Goal: Check status

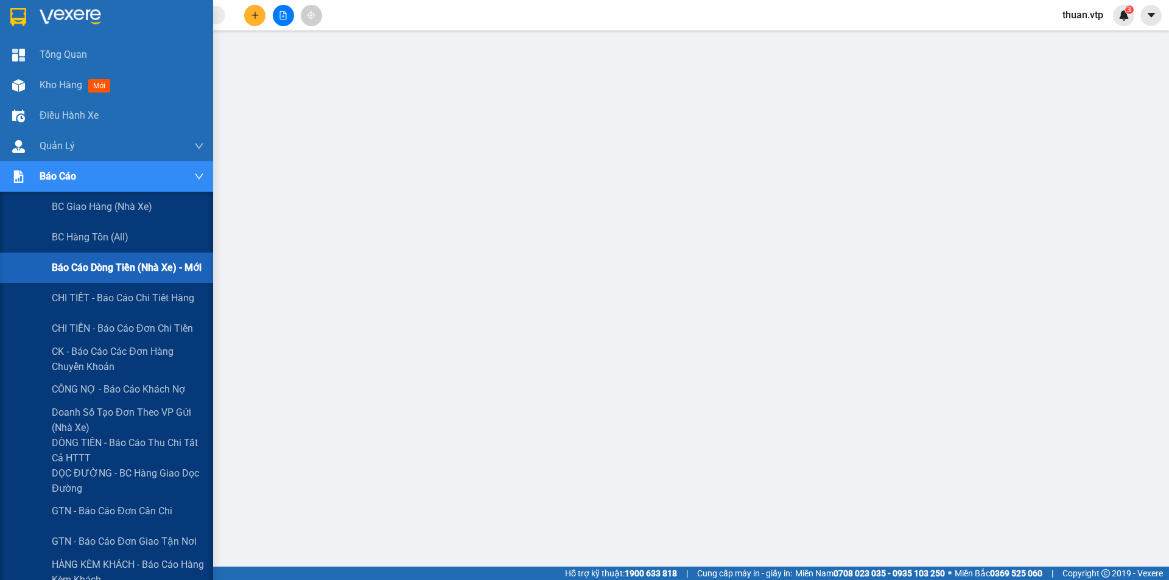
click at [143, 263] on span "Báo cáo dòng tiền (nhà xe) - mới" at bounding box center [127, 267] width 150 height 15
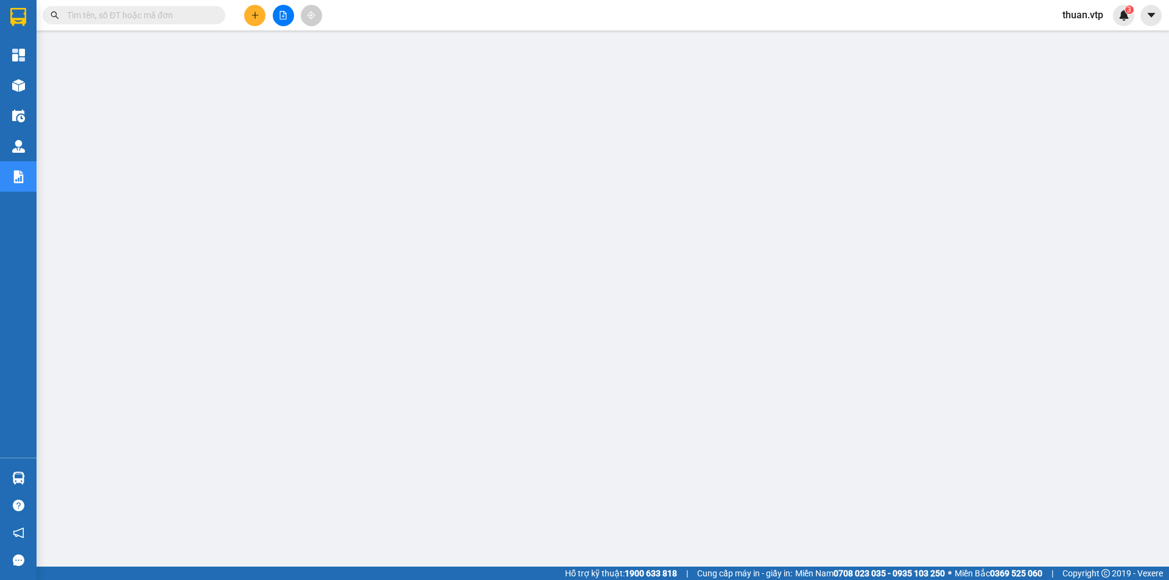
scroll to position [24, 0]
click at [145, 17] on input "text" at bounding box center [139, 15] width 144 height 13
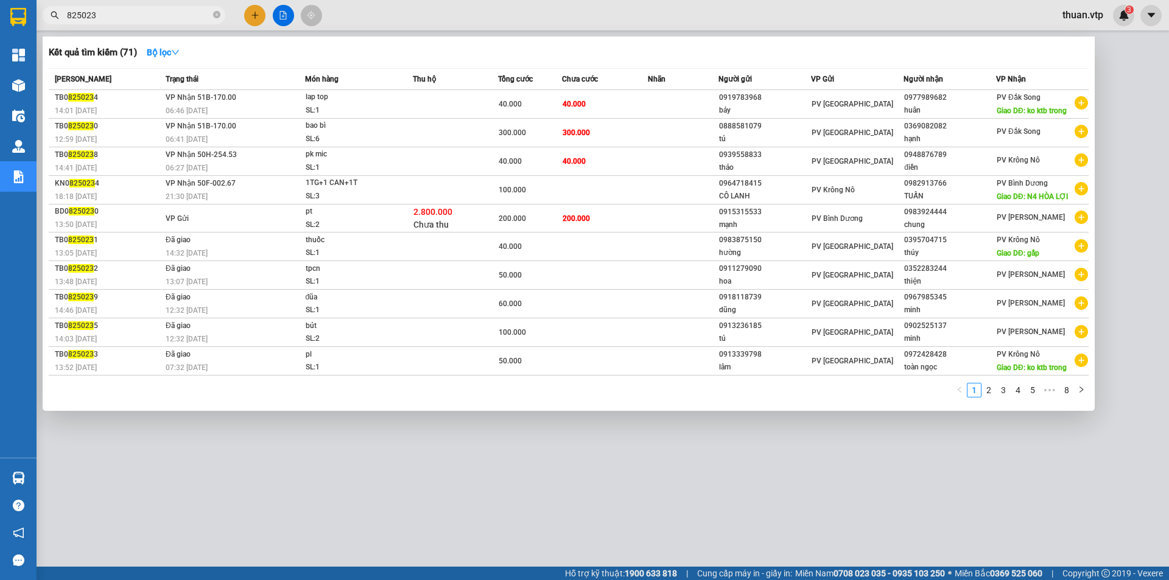
drag, startPoint x: 133, startPoint y: 13, endPoint x: 0, endPoint y: 8, distance: 132.9
click at [0, 8] on section "Kết quả tìm kiếm ( 71 ) Bộ lọc Mã ĐH Trạng thái Món hàng Thu hộ Tổng cước Chưa …" at bounding box center [584, 290] width 1169 height 580
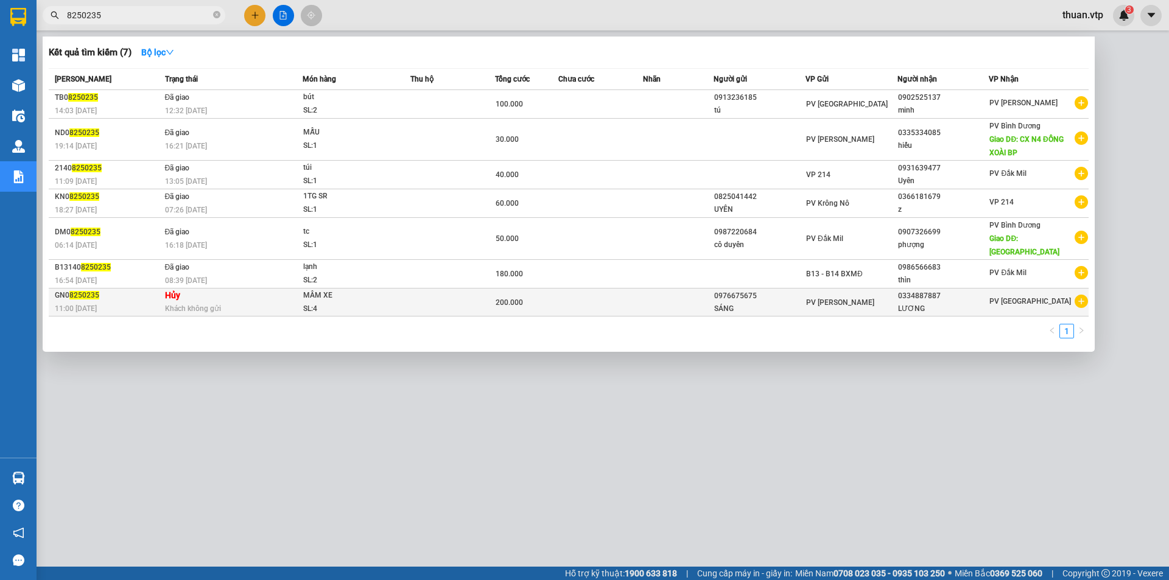
type input "8250235"
click at [429, 294] on td at bounding box center [452, 303] width 85 height 28
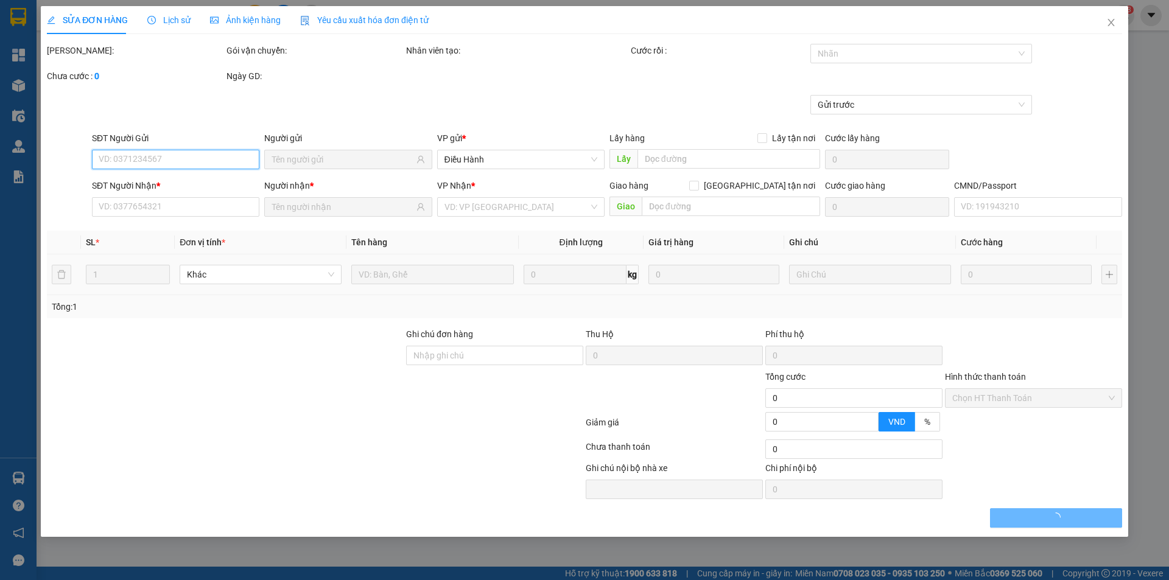
type input "0976675675"
type input "SÁNG"
type input "0334887887"
type input "LƯƠNG"
type input "200.000"
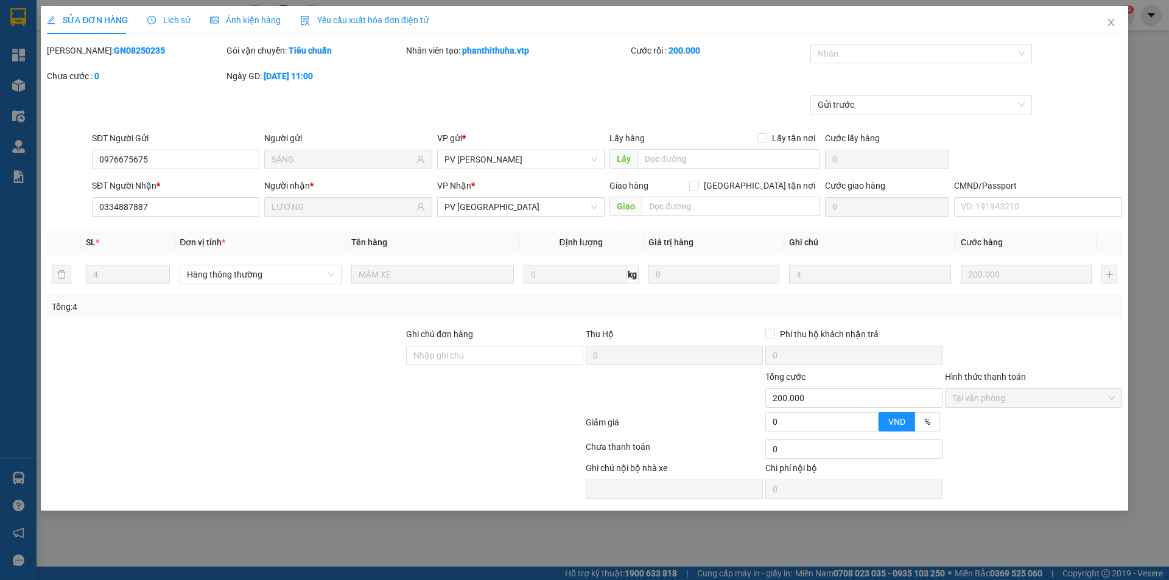
click at [177, 21] on span "Lịch sử" at bounding box center [168, 20] width 43 height 10
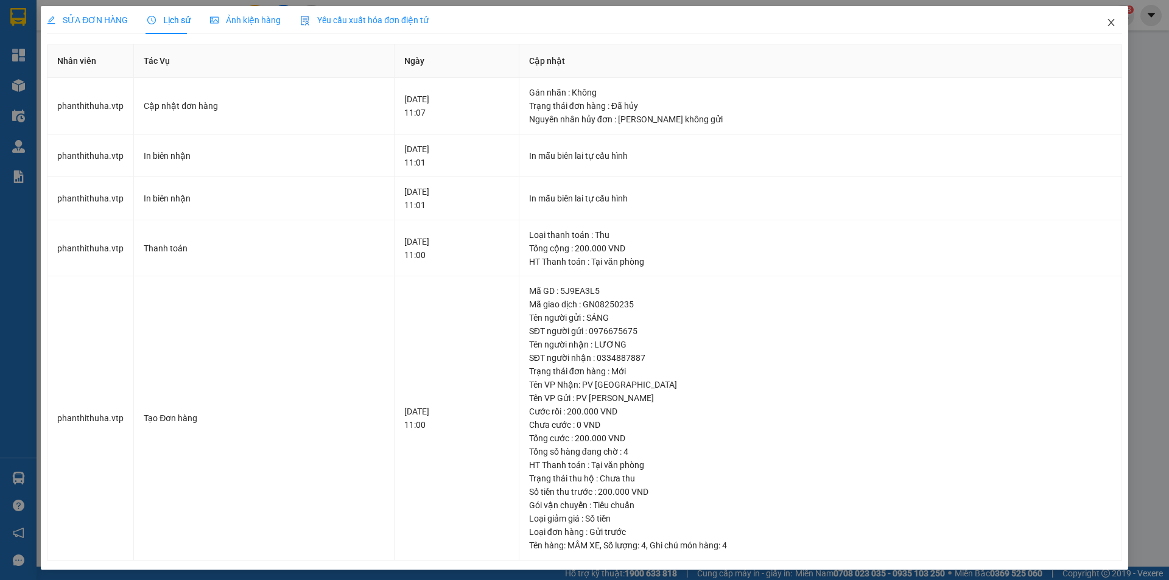
click at [1107, 22] on icon "close" at bounding box center [1112, 23] width 10 height 10
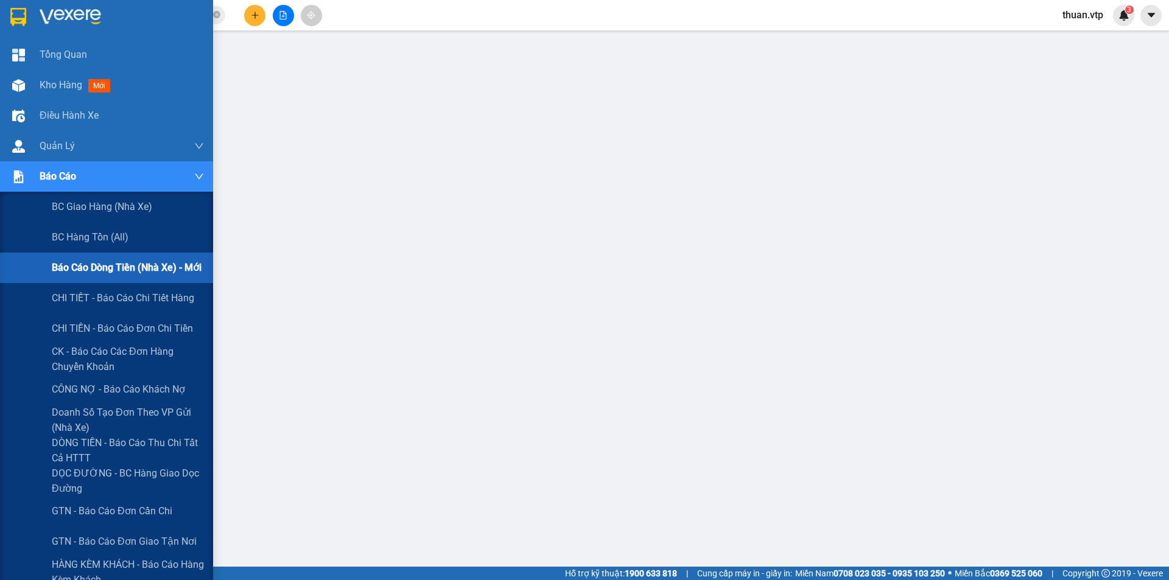
click at [118, 260] on span "Báo cáo dòng tiền (nhà xe) - mới" at bounding box center [127, 267] width 150 height 15
